Goal: Information Seeking & Learning: Learn about a topic

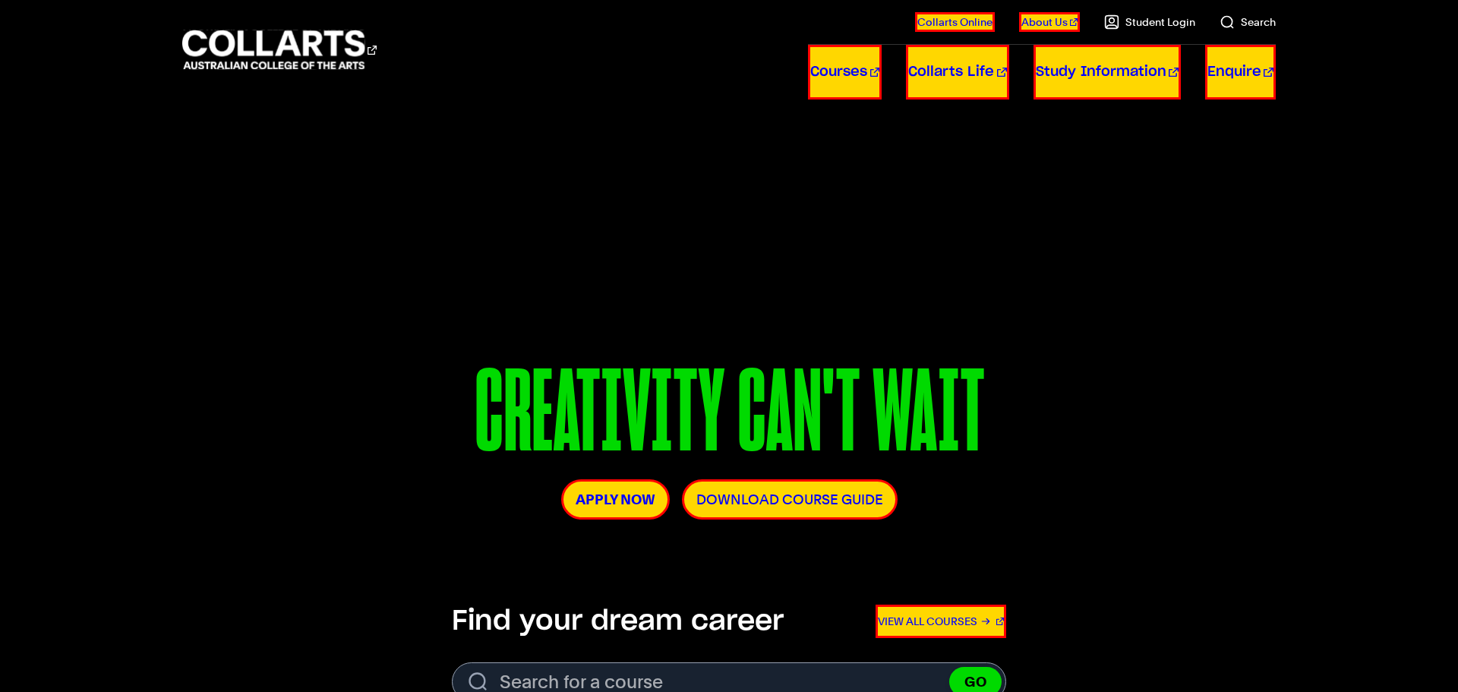
click at [503, 91] on div "Courses Collarts Online Study 100% online About Us History & Values Strategic P…" at bounding box center [728, 49] width 1341 height 99
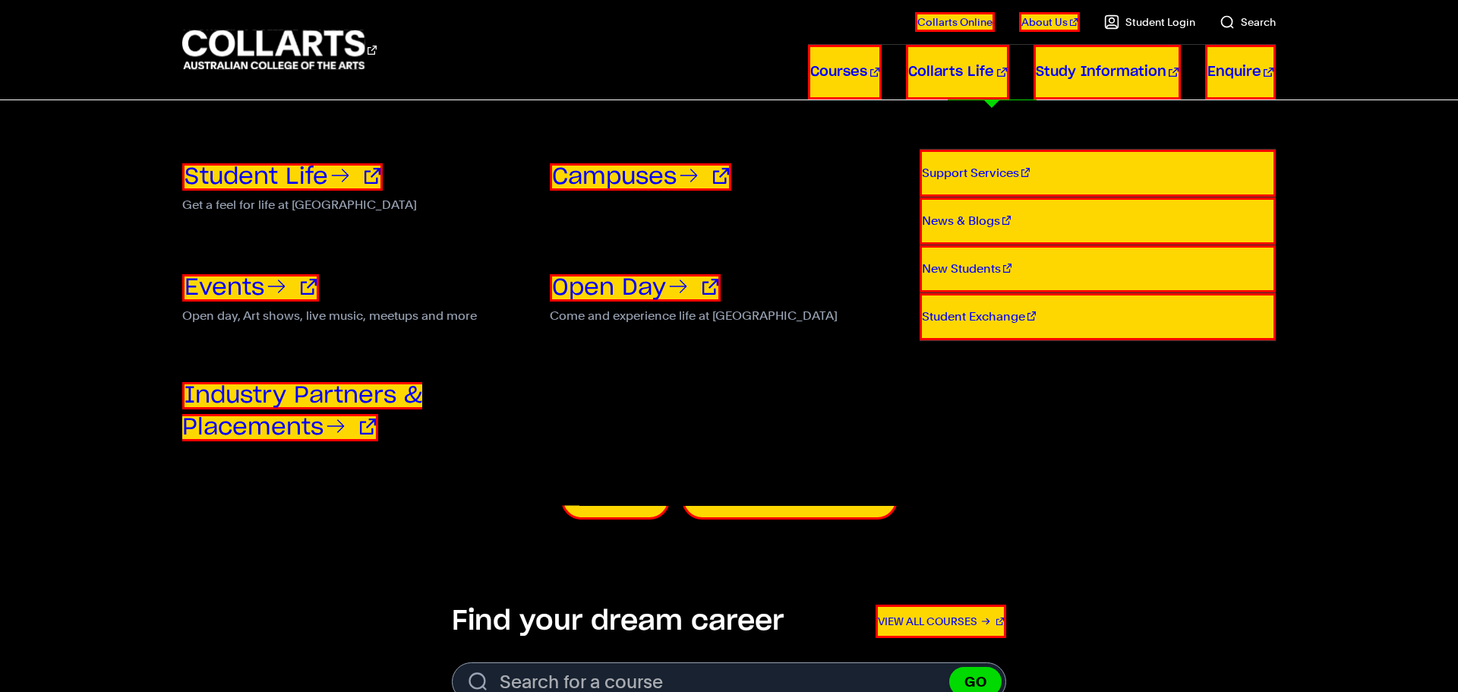
click at [998, 74] on link "Collarts Life" at bounding box center [957, 72] width 103 height 55
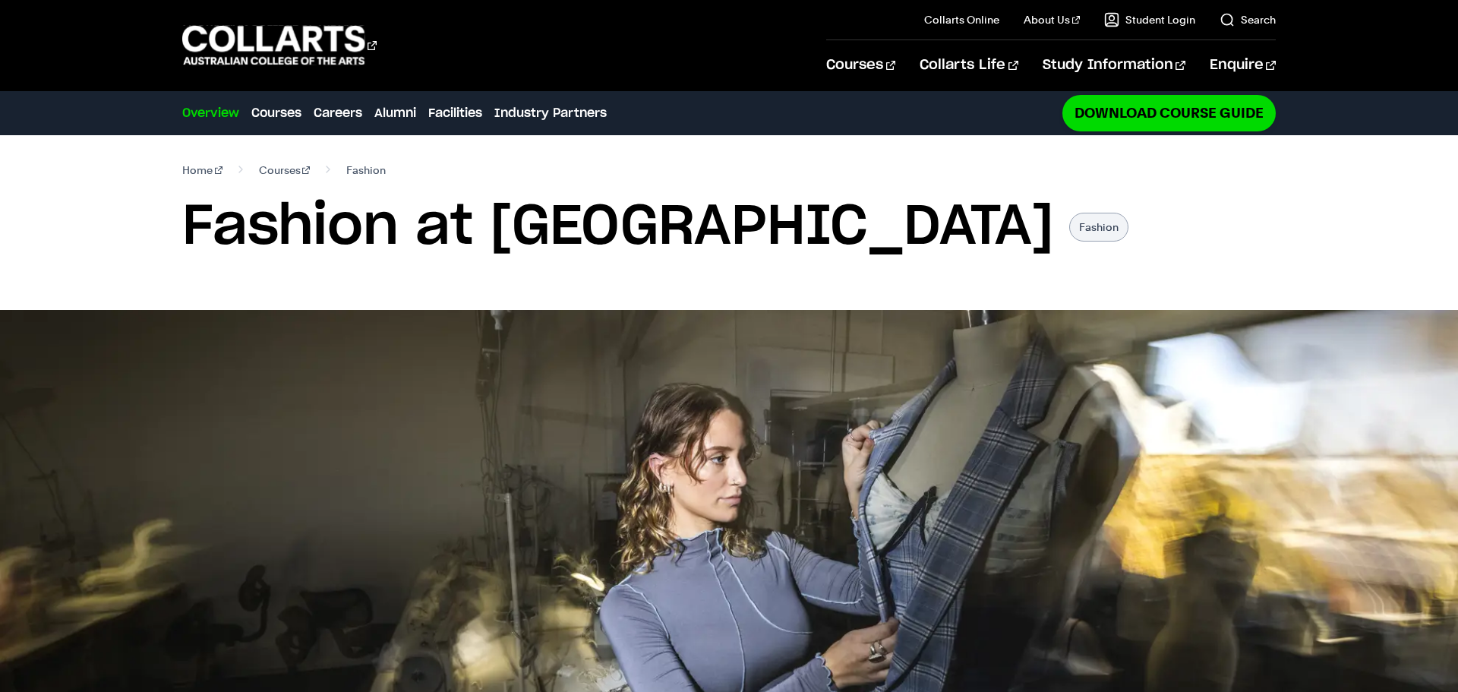
click at [308, 222] on h1 "Fashion at Collarts" at bounding box center [618, 227] width 872 height 68
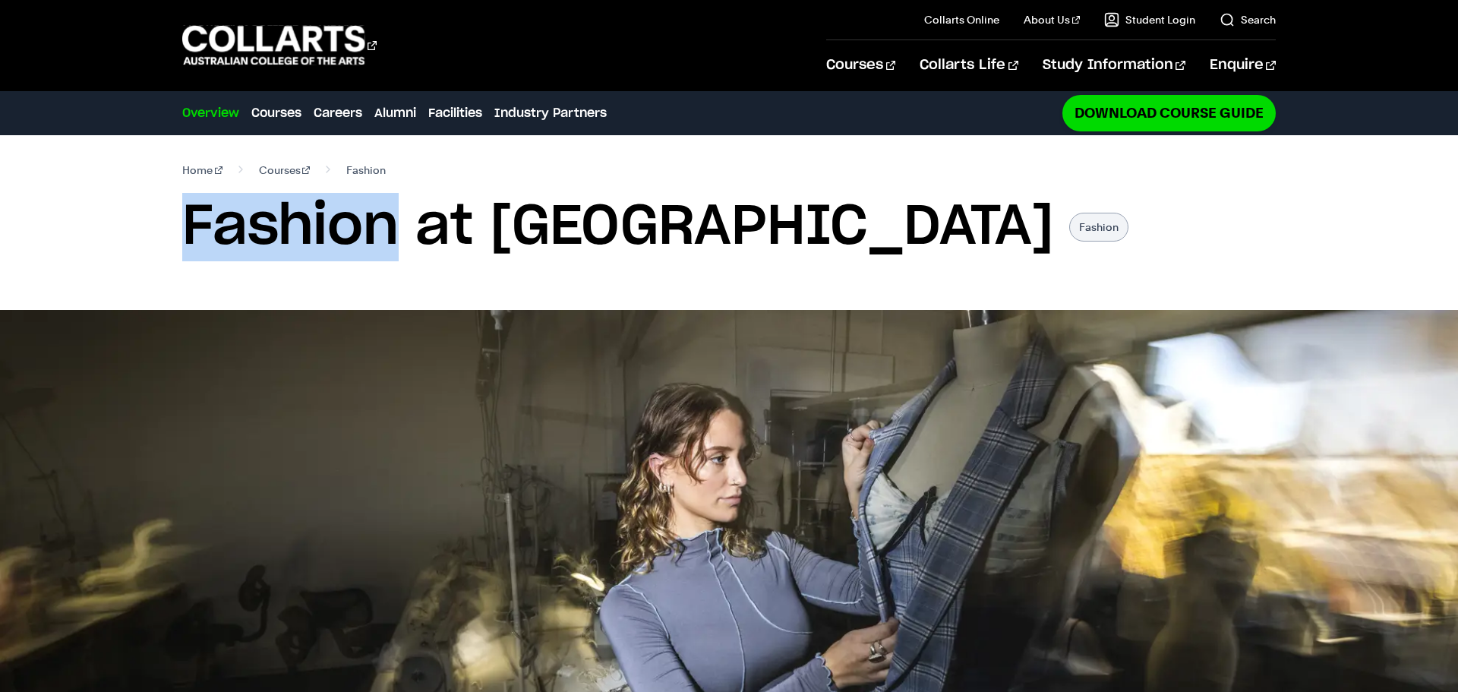
click at [308, 222] on h1 "Fashion at Collarts" at bounding box center [618, 227] width 872 height 68
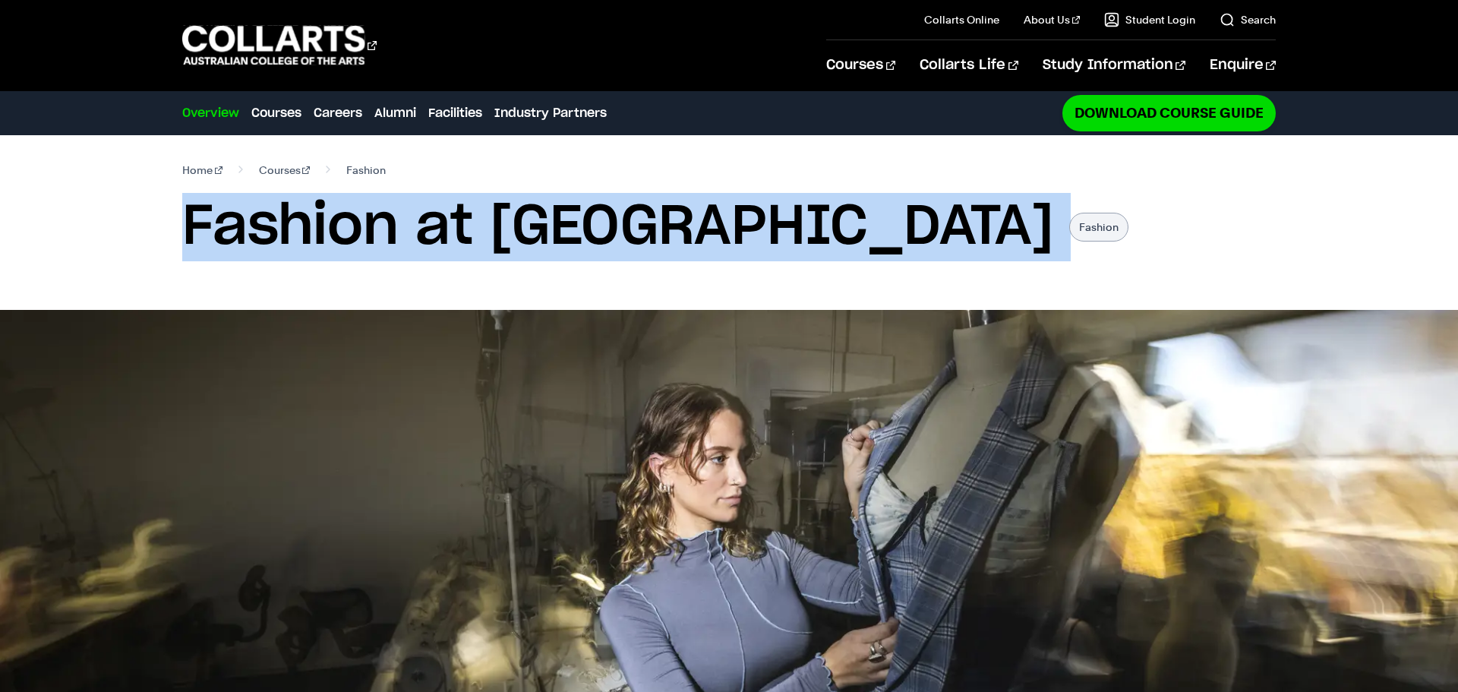
copy div "Fashion at Collarts"
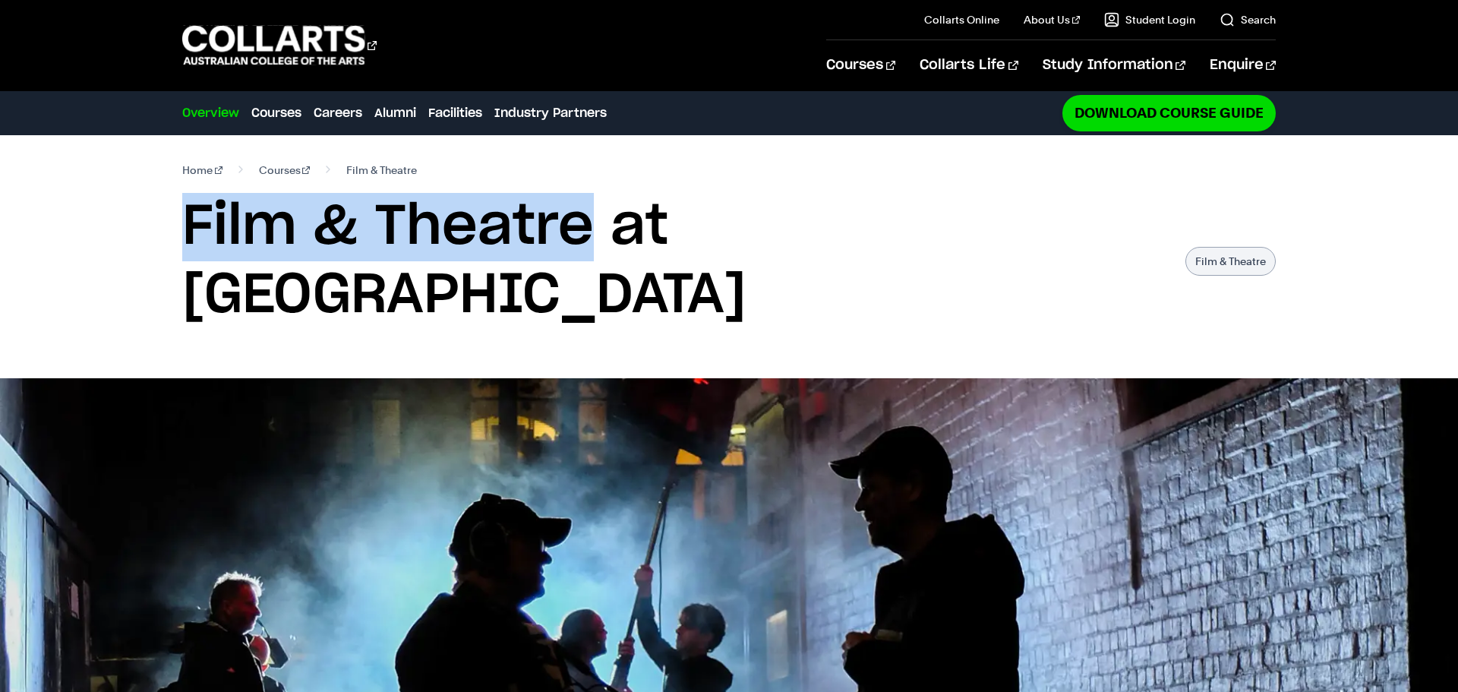
drag, startPoint x: 586, startPoint y: 232, endPoint x: 182, endPoint y: 295, distance: 408.8
click at [182, 295] on section "Home Courses Film & Theatre Film & Theatre at Collarts Film & Theatre" at bounding box center [728, 256] width 1093 height 243
copy h1 "Film & Theatre"
